Goal: Check status: Check status

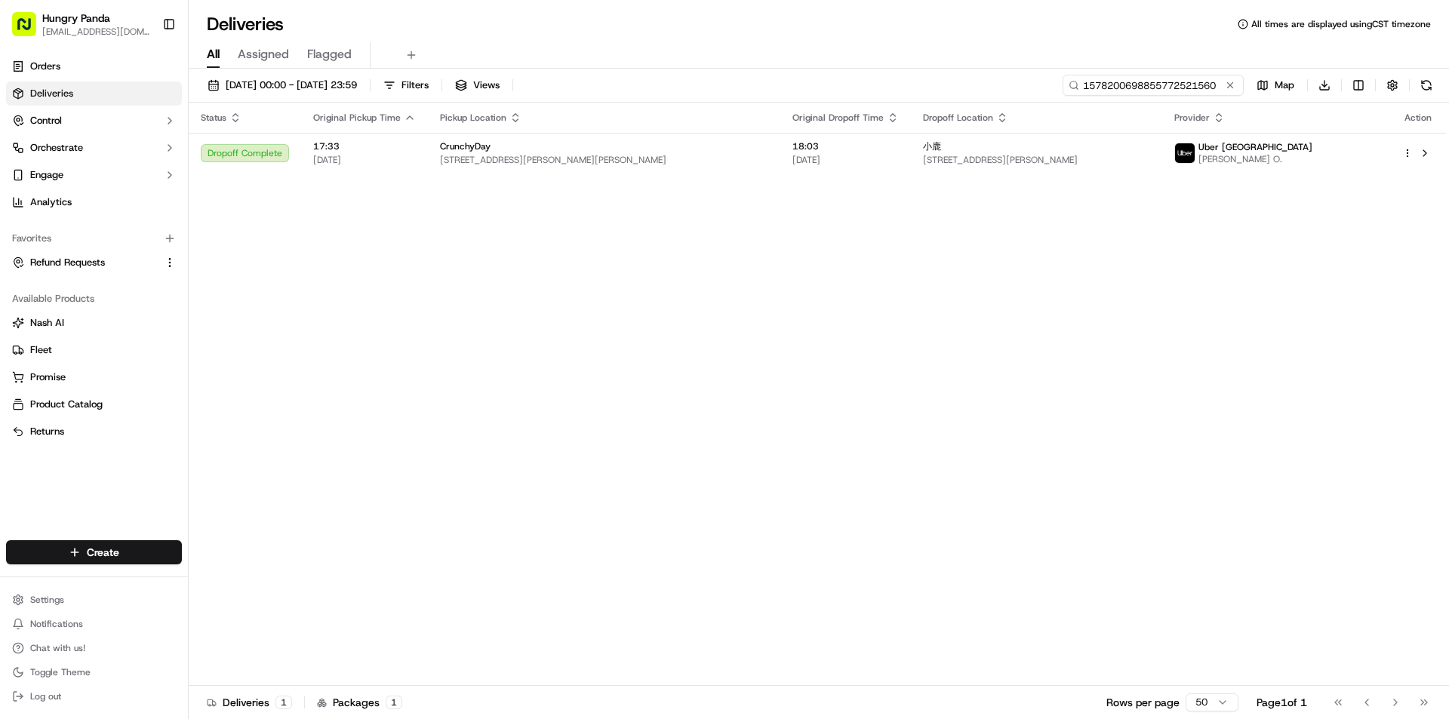
click at [1169, 83] on input "1578200698855772521560" at bounding box center [1153, 85] width 181 height 21
paste input "367325092875272158782"
type input "367325092875272158782"
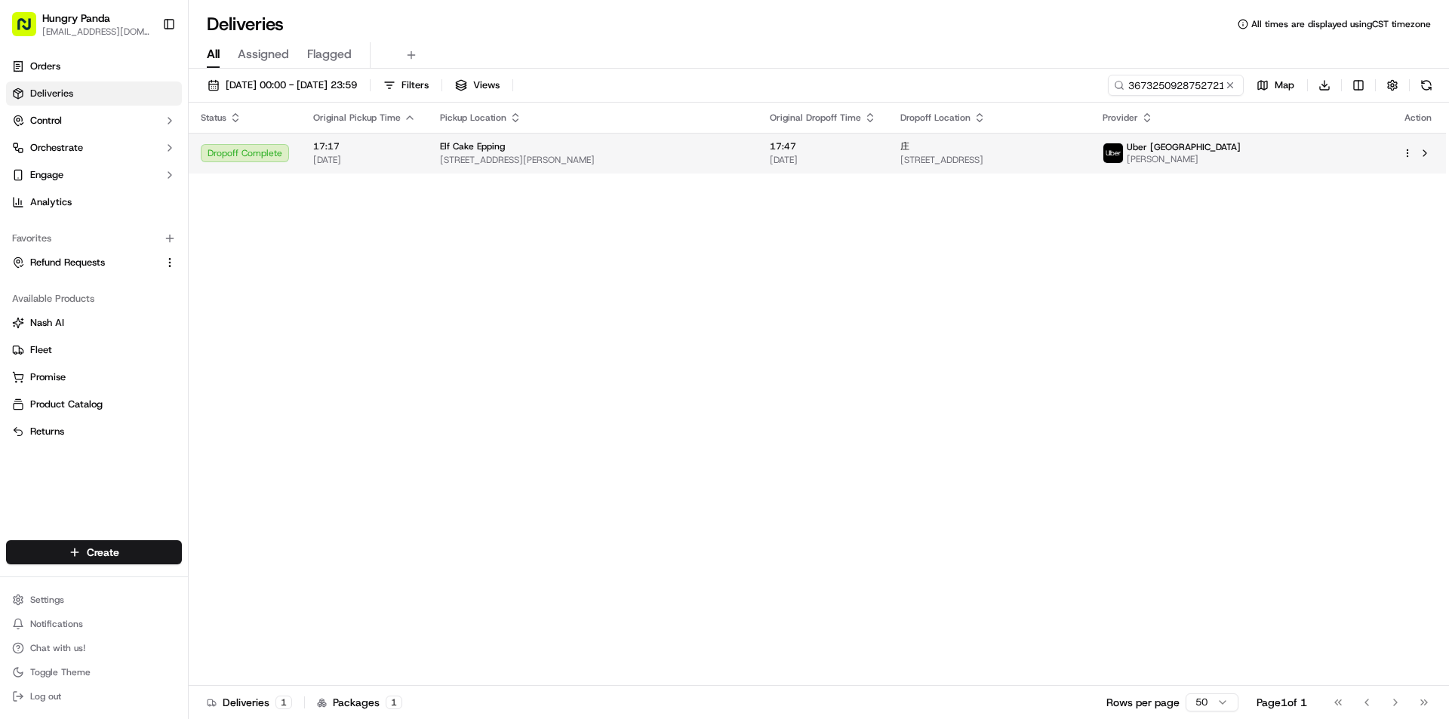
click at [997, 164] on span "[STREET_ADDRESS]" at bounding box center [989, 160] width 178 height 12
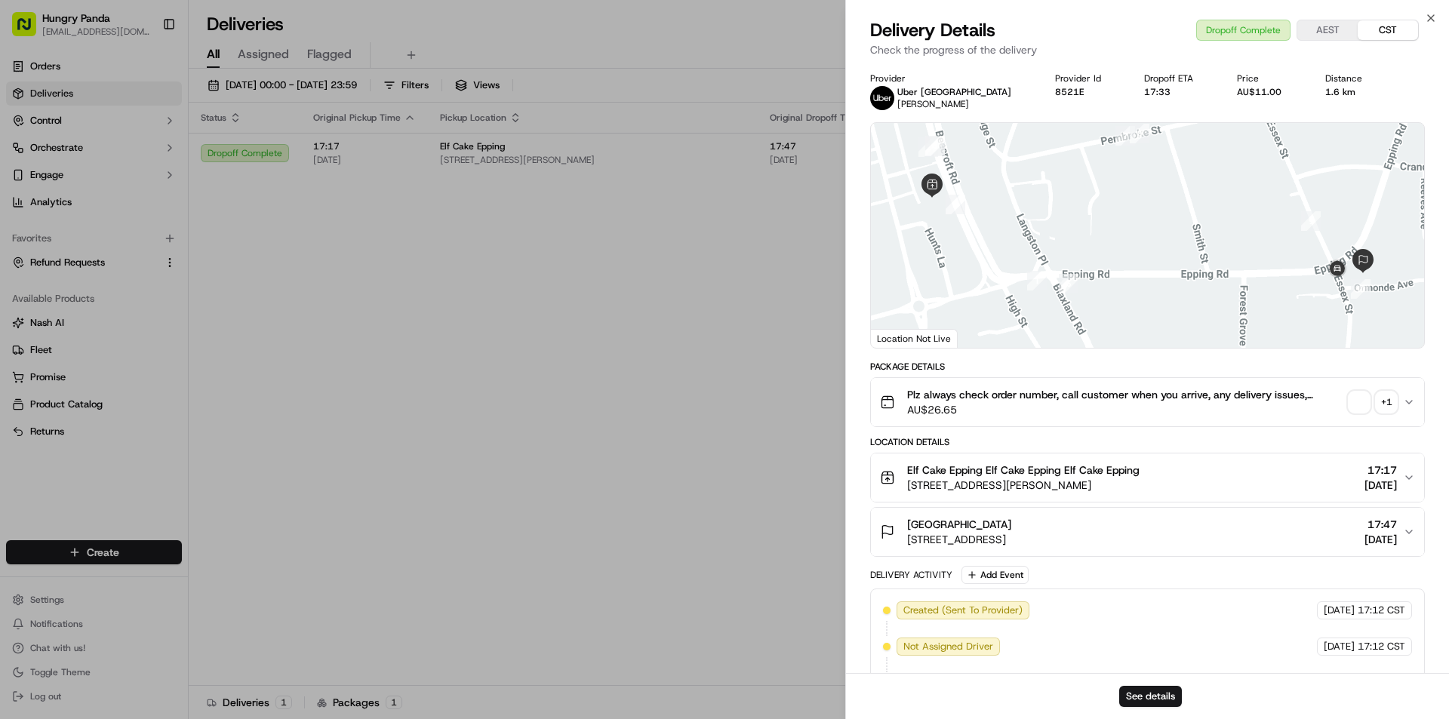
click at [1385, 400] on div "+ 1" at bounding box center [1386, 402] width 21 height 21
